Goal: Task Accomplishment & Management: Use online tool/utility

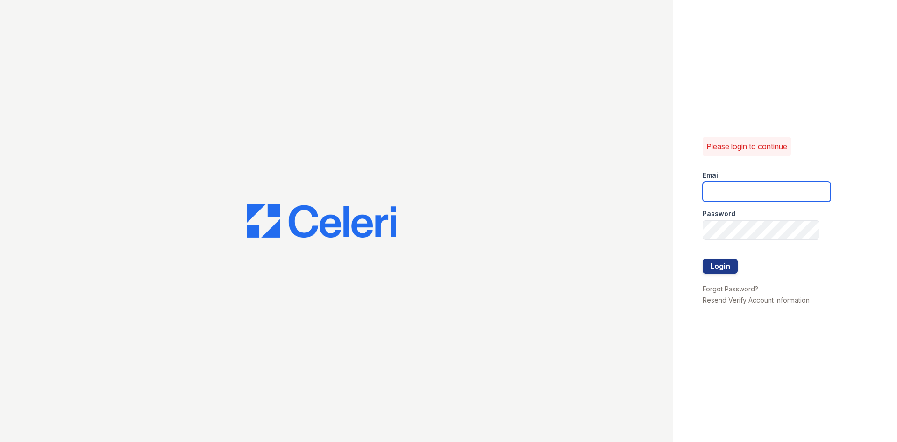
type input "alorusso@trinity-pm.com"
click at [726, 278] on div at bounding box center [767, 277] width 128 height 9
click at [715, 257] on div at bounding box center [767, 249] width 128 height 19
click at [703, 262] on div "Please login to continue Email alorusso@trinity-pm.com Password Login Forgot Pa…" at bounding box center [785, 221] width 224 height 442
click at [703, 263] on button "Login" at bounding box center [720, 265] width 35 height 15
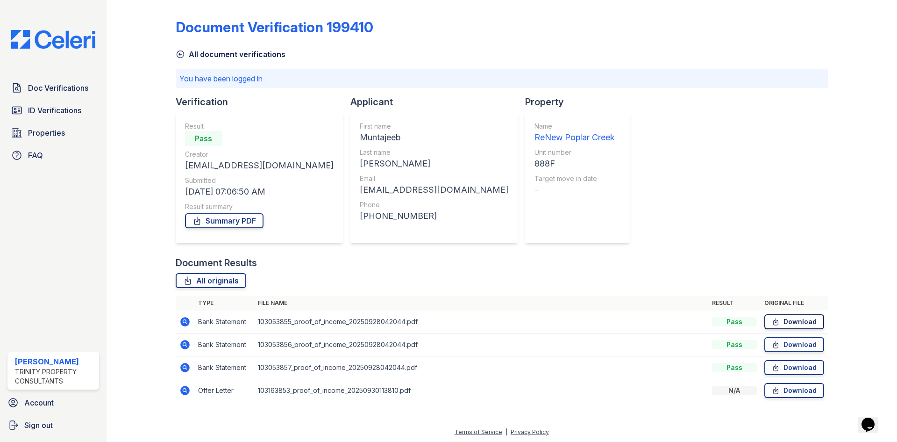
click at [775, 322] on link "Download" at bounding box center [795, 321] width 60 height 15
